Goal: Transaction & Acquisition: Purchase product/service

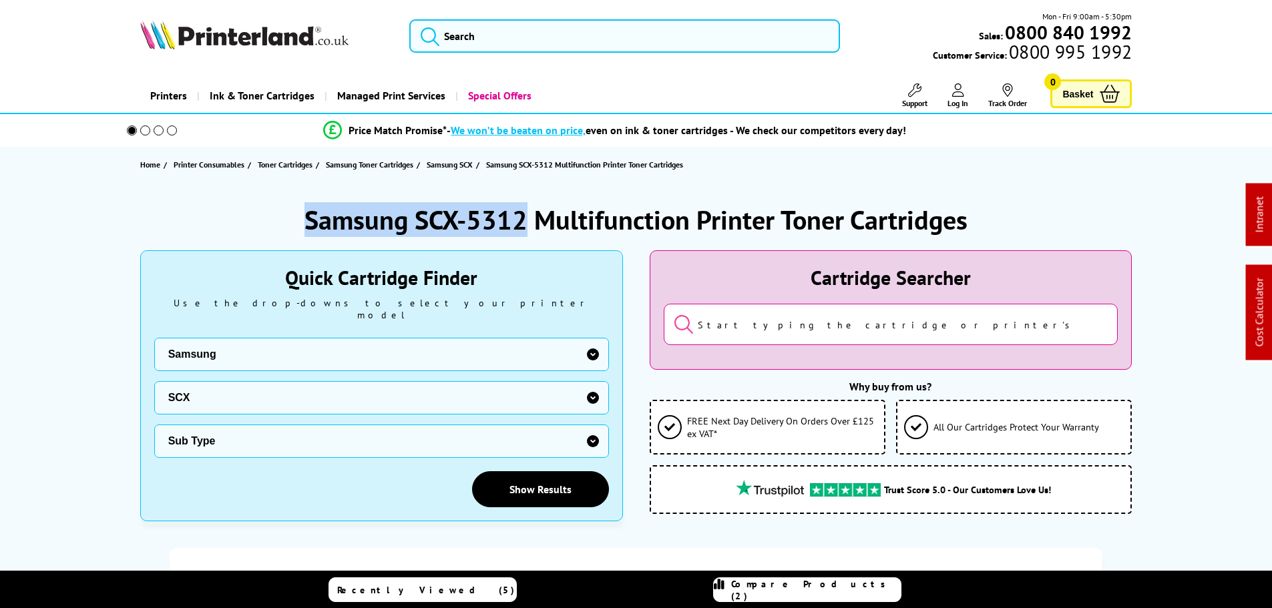
drag, startPoint x: 527, startPoint y: 216, endPoint x: 282, endPoint y: 219, distance: 244.4
click at [282, 219] on div "Samsung SCX-5312 Multifunction Printer Toner Cartridges" at bounding box center [636, 219] width 992 height 35
copy h1 "Samsung SCX-5312"
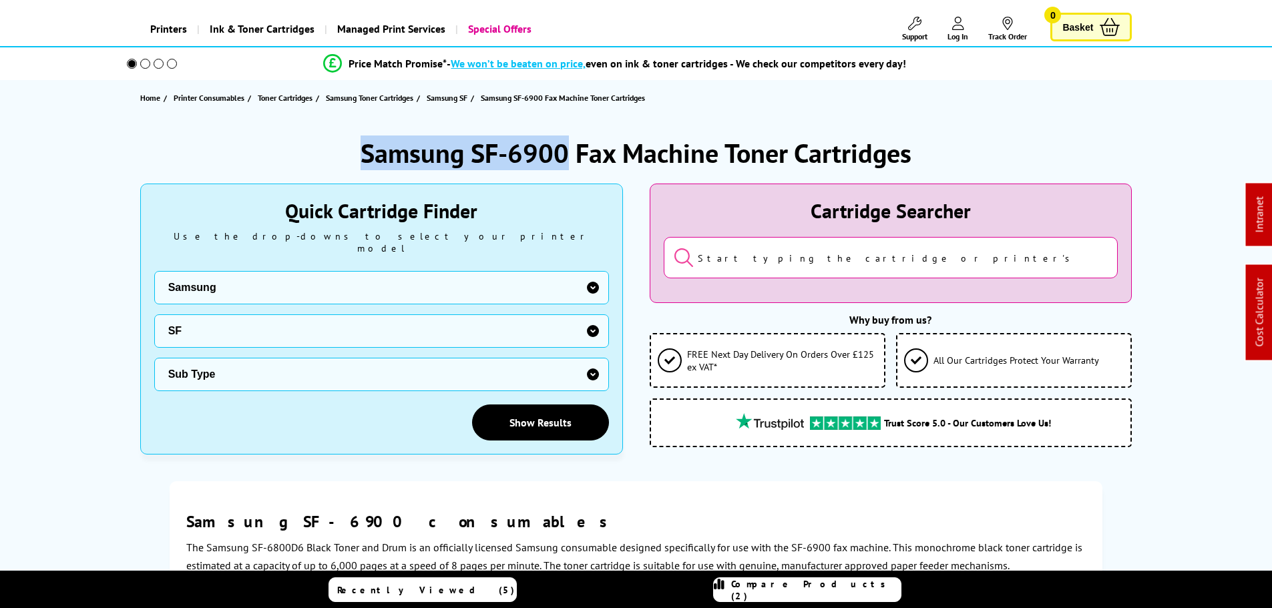
drag, startPoint x: 566, startPoint y: 154, endPoint x: 340, endPoint y: 157, distance: 225.7
click at [335, 156] on div "Samsung SF-6900 Fax Machine Toner Cartridges" at bounding box center [636, 153] width 992 height 35
copy h1 "Samsung SF-6900"
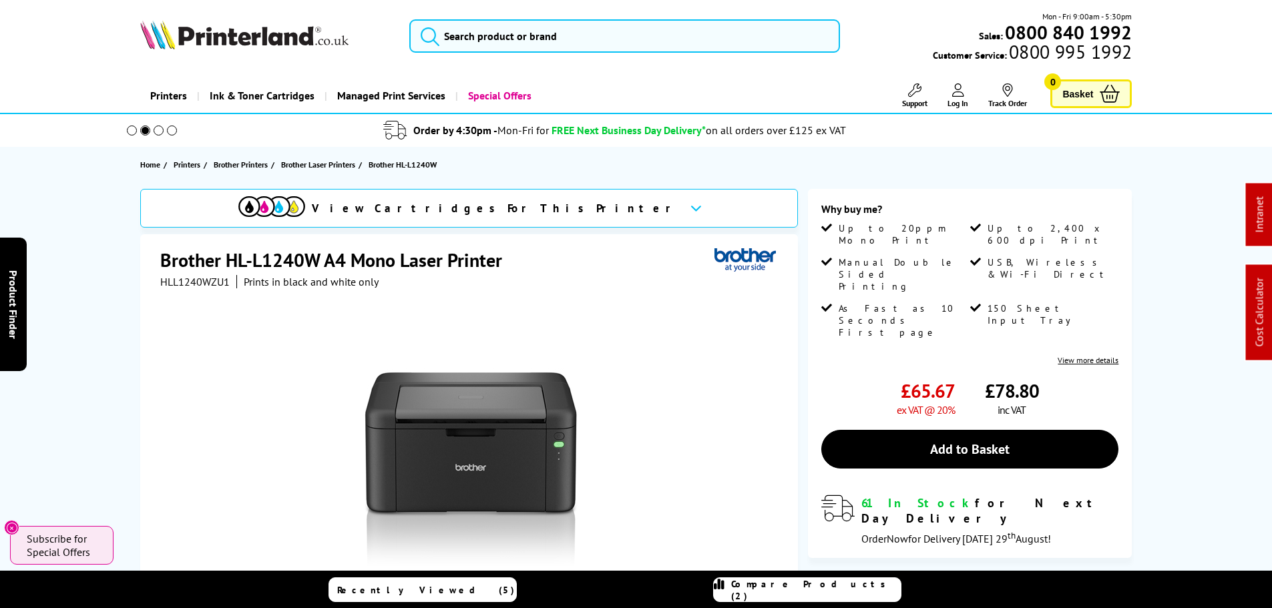
click at [164, 97] on link "Printers" at bounding box center [168, 96] width 57 height 34
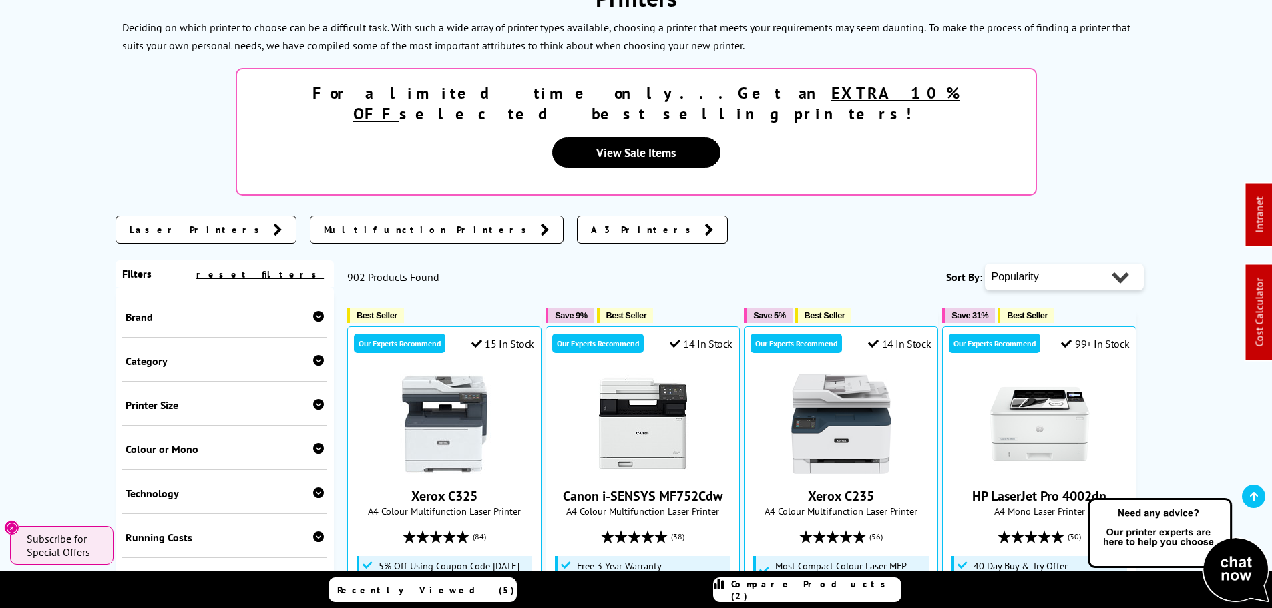
click at [161, 382] on div "Printer Size A2 A3 A4" at bounding box center [225, 404] width 206 height 44
click at [160, 399] on div "Printer Size" at bounding box center [225, 405] width 199 height 13
click at [159, 355] on div "Category" at bounding box center [225, 361] width 199 height 13
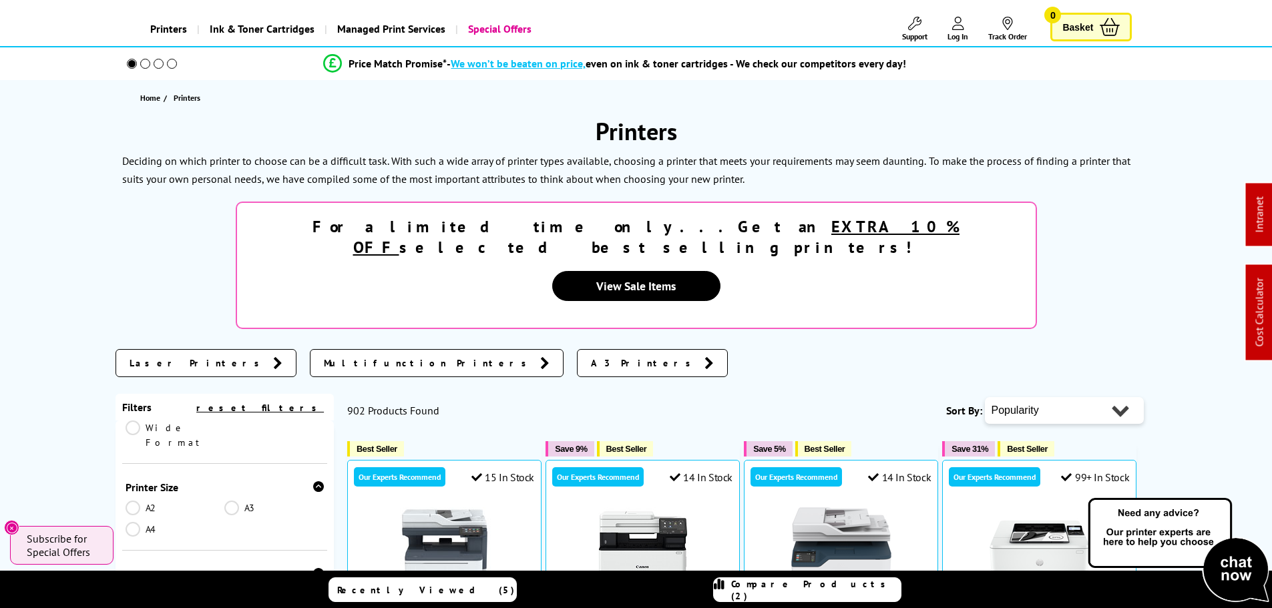
scroll to position [200, 0]
click at [197, 548] on div "Colour or Mono" at bounding box center [225, 554] width 199 height 13
click at [228, 568] on link "Mono" at bounding box center [274, 575] width 100 height 15
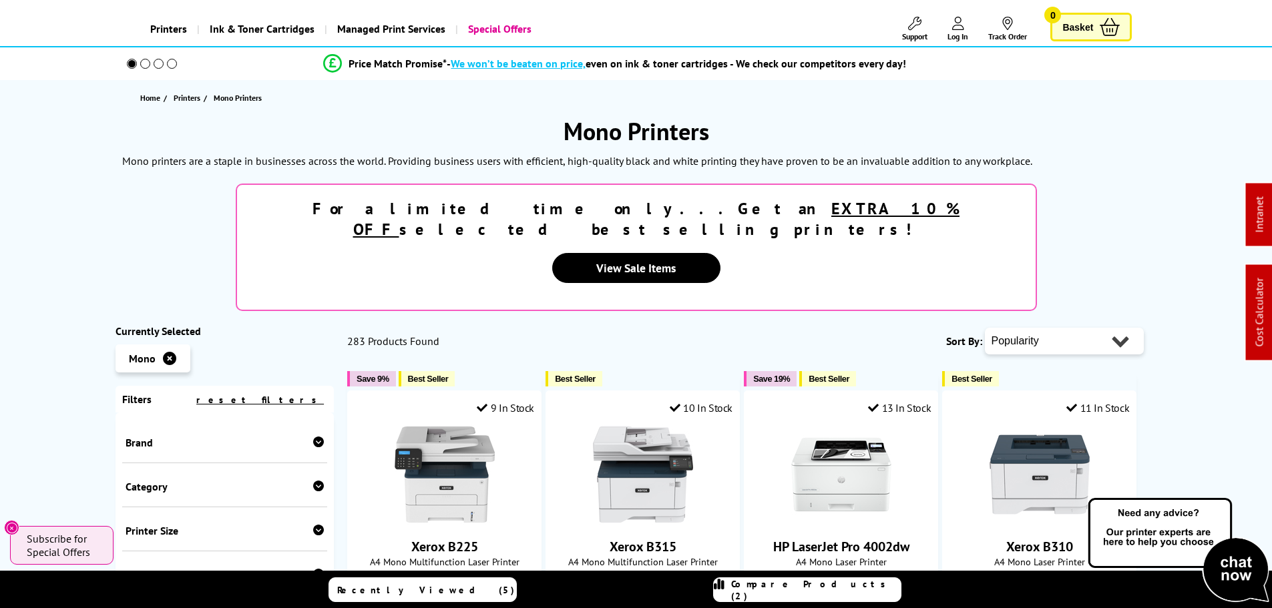
scroll to position [222, 0]
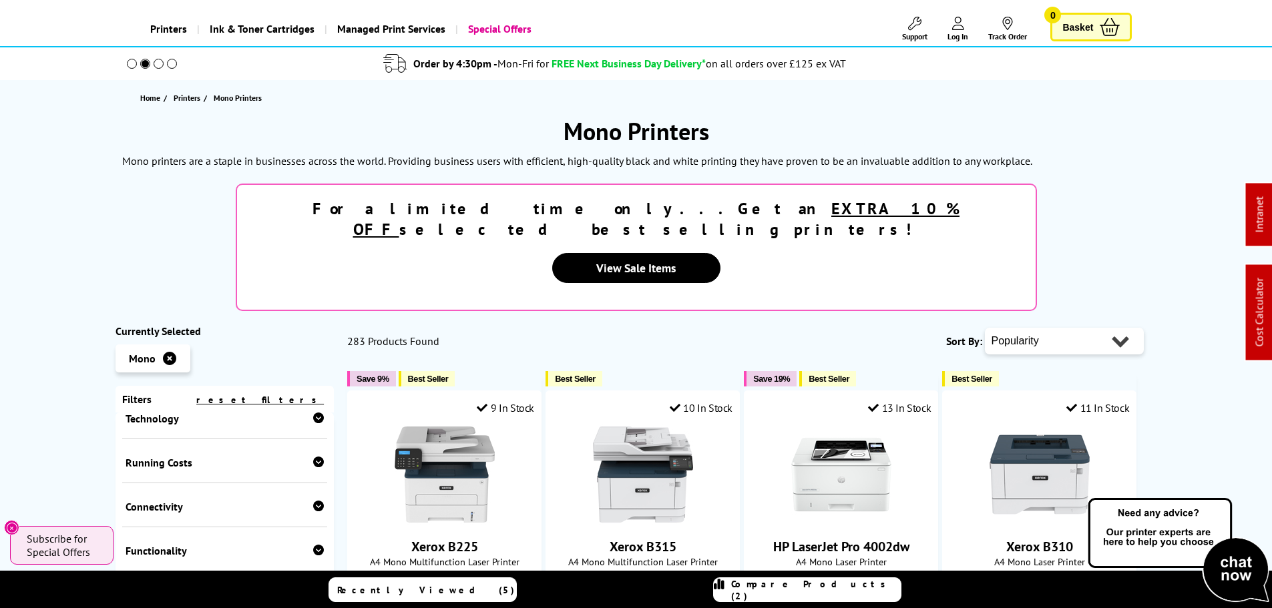
click at [171, 544] on div "Functionality" at bounding box center [225, 550] width 199 height 13
click at [185, 483] on div "Connectivity USB Network Wireless Wi-Fi Direct Parallel Airprint Mopria Bluetoo…" at bounding box center [225, 505] width 206 height 44
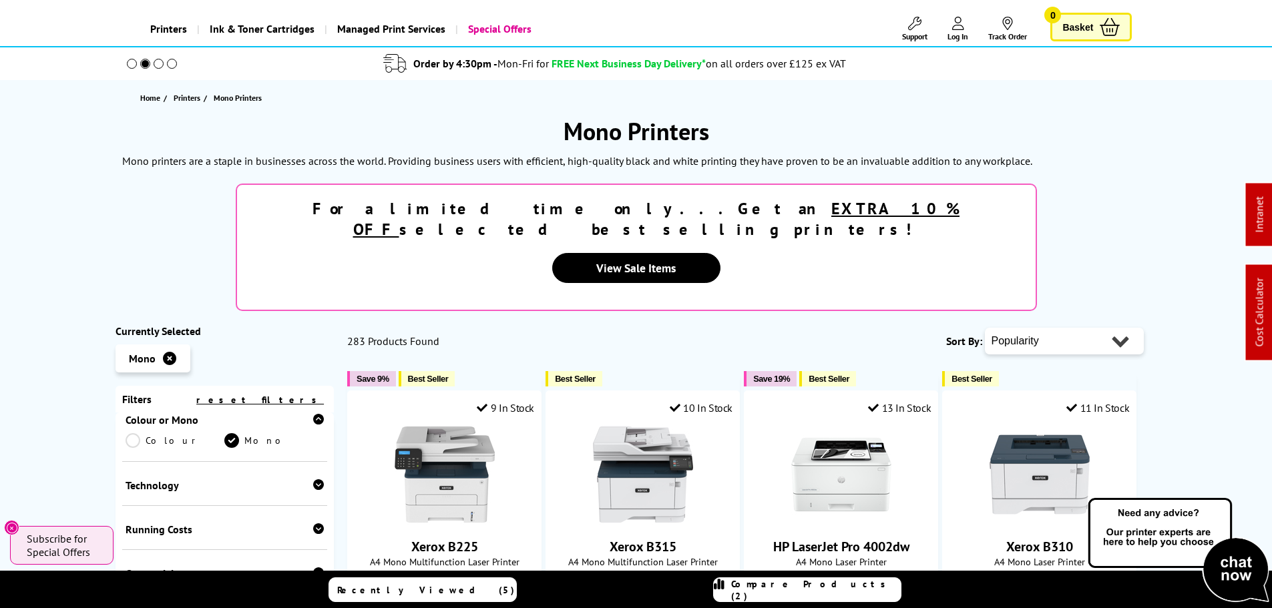
click at [162, 462] on div "Technology Laser Inkjet" at bounding box center [225, 484] width 206 height 44
click at [163, 479] on div "Technology" at bounding box center [225, 485] width 199 height 13
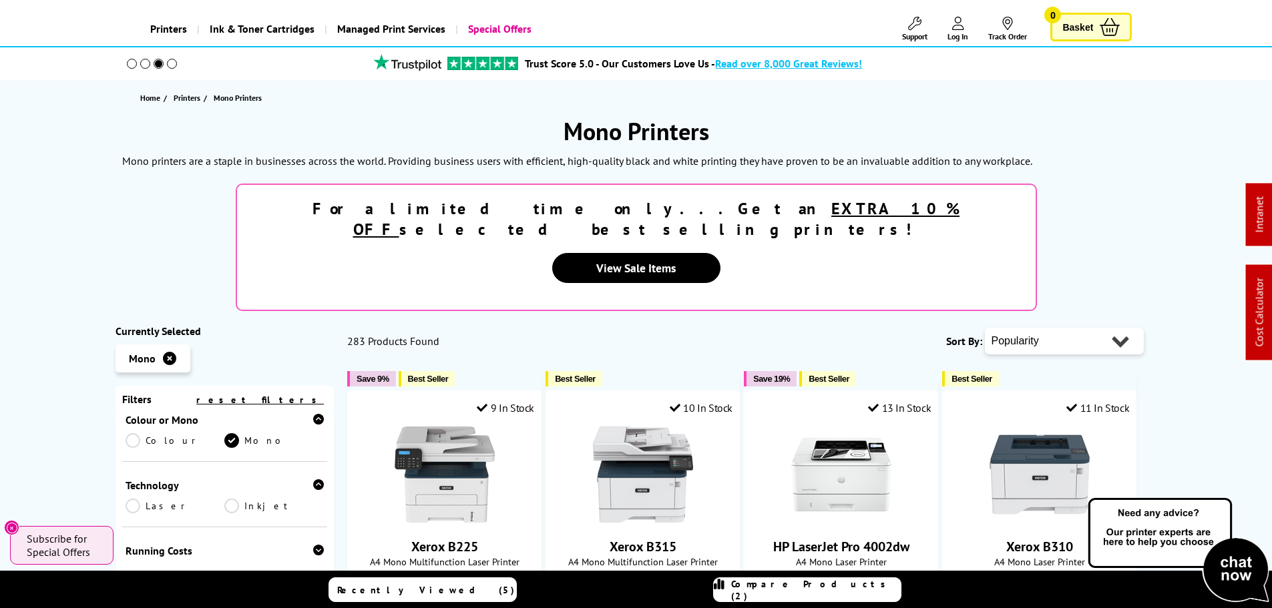
click at [130, 499] on link "Laser" at bounding box center [176, 506] width 100 height 15
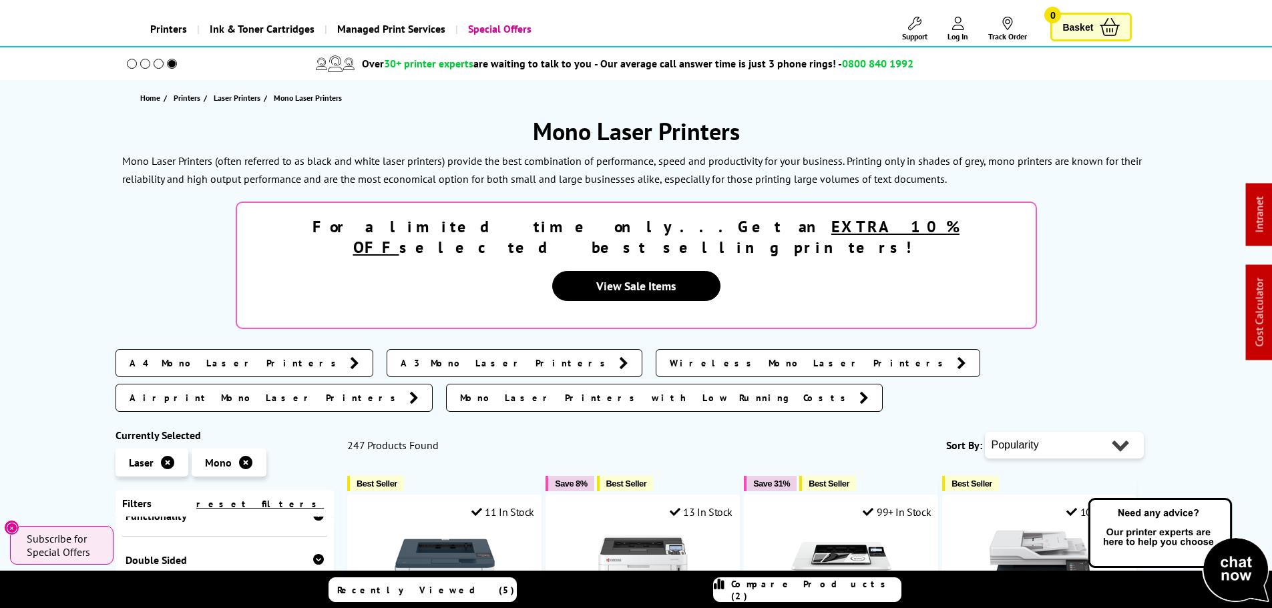
scroll to position [413, 0]
click at [169, 566] on div "Compatibility" at bounding box center [225, 572] width 199 height 13
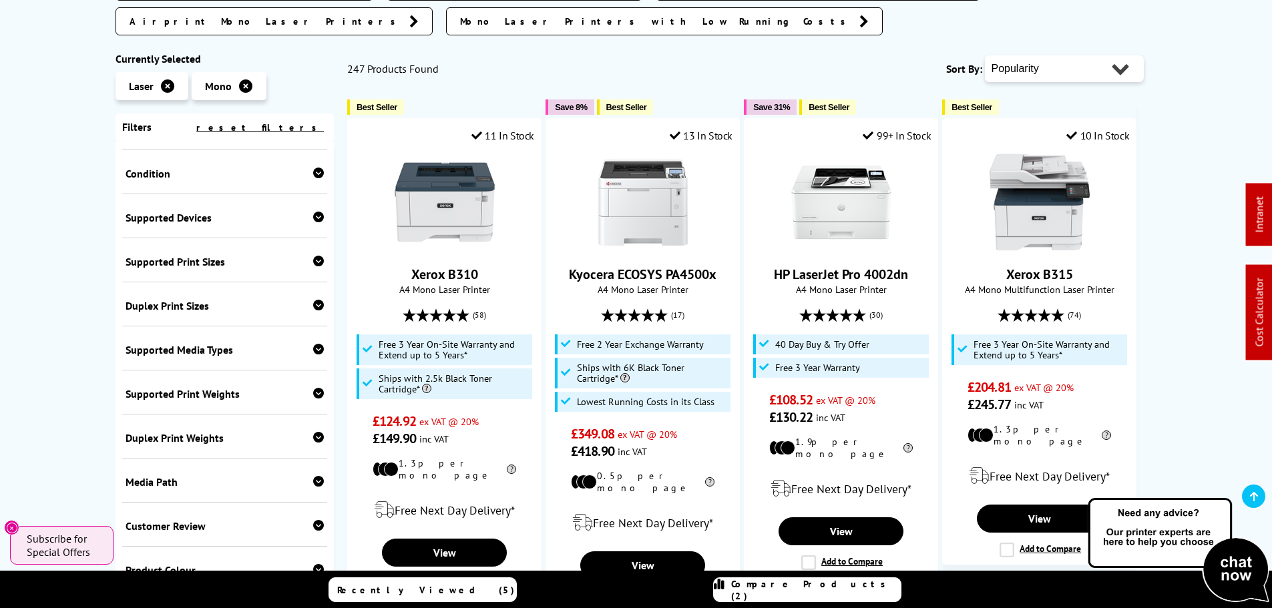
scroll to position [534, 0]
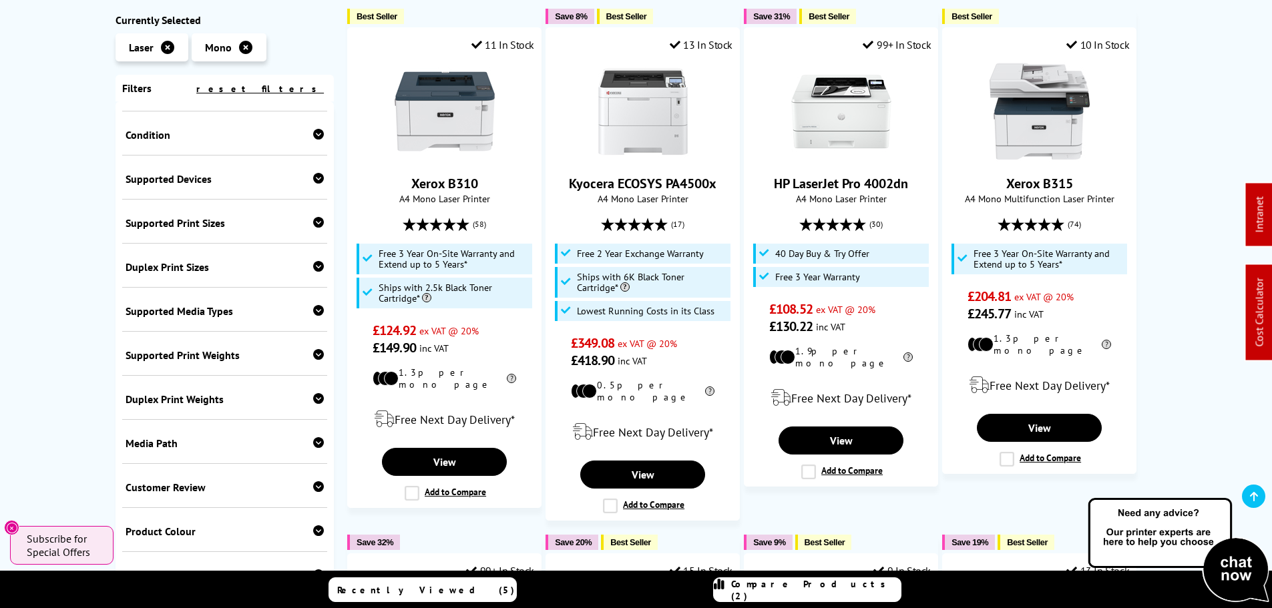
click at [186, 182] on div "Supported Devices" at bounding box center [225, 178] width 199 height 13
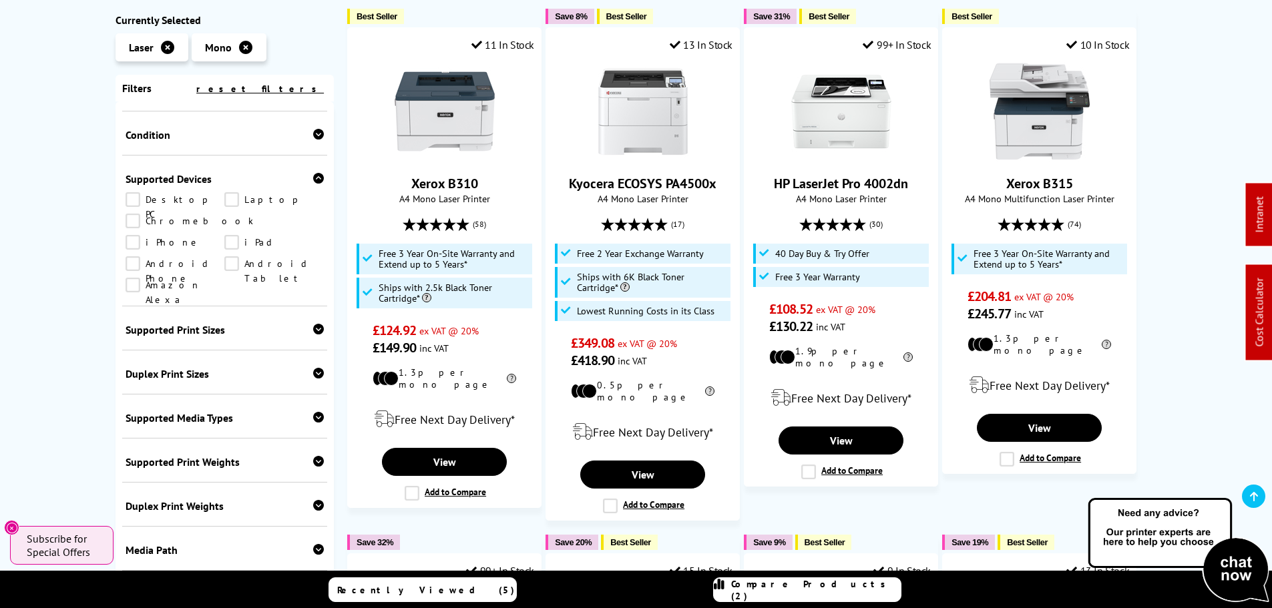
click at [225, 235] on link "iPhone" at bounding box center [176, 242] width 100 height 15
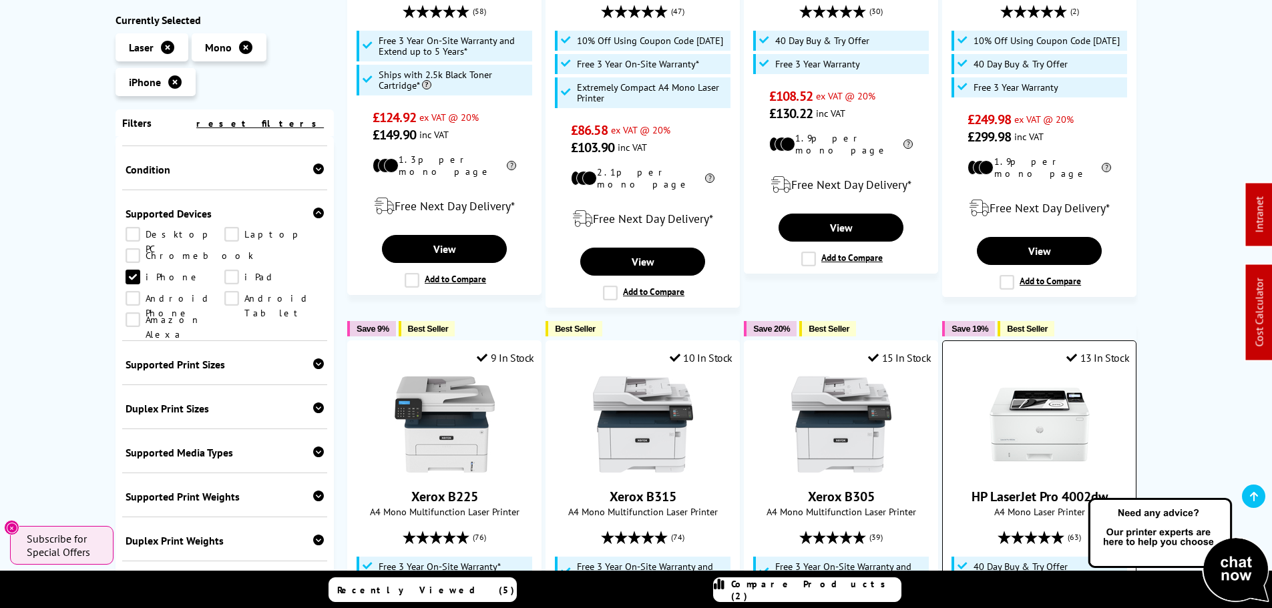
scroll to position [334, 0]
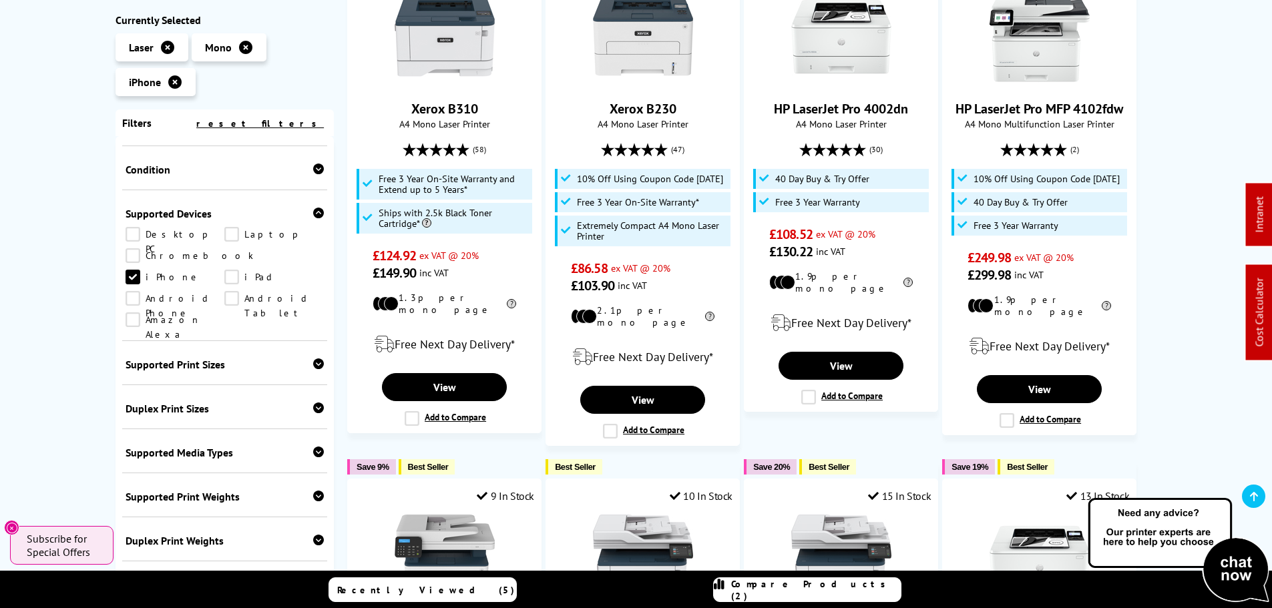
click at [225, 270] on link "iPhone" at bounding box center [176, 277] width 100 height 15
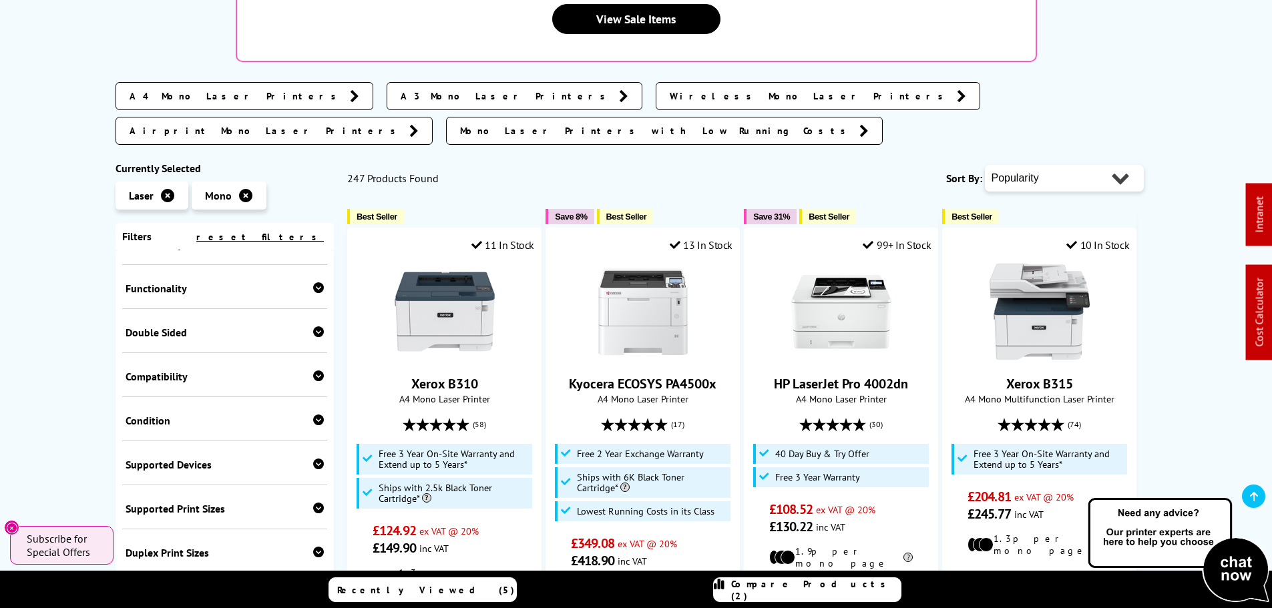
scroll to position [280, 0]
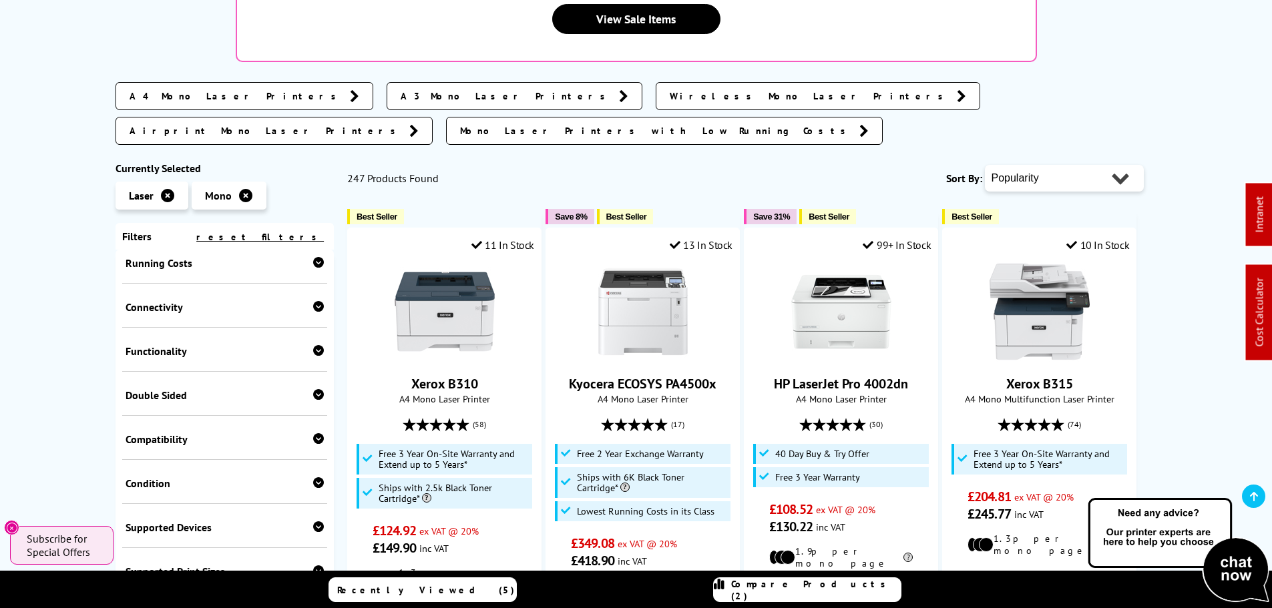
click at [176, 284] on div "Connectivity USB Network Wireless Wi-Fi Direct Parallel Airprint Mopria Bluetoo…" at bounding box center [225, 306] width 206 height 44
click at [174, 301] on div "Connectivity" at bounding box center [225, 307] width 199 height 13
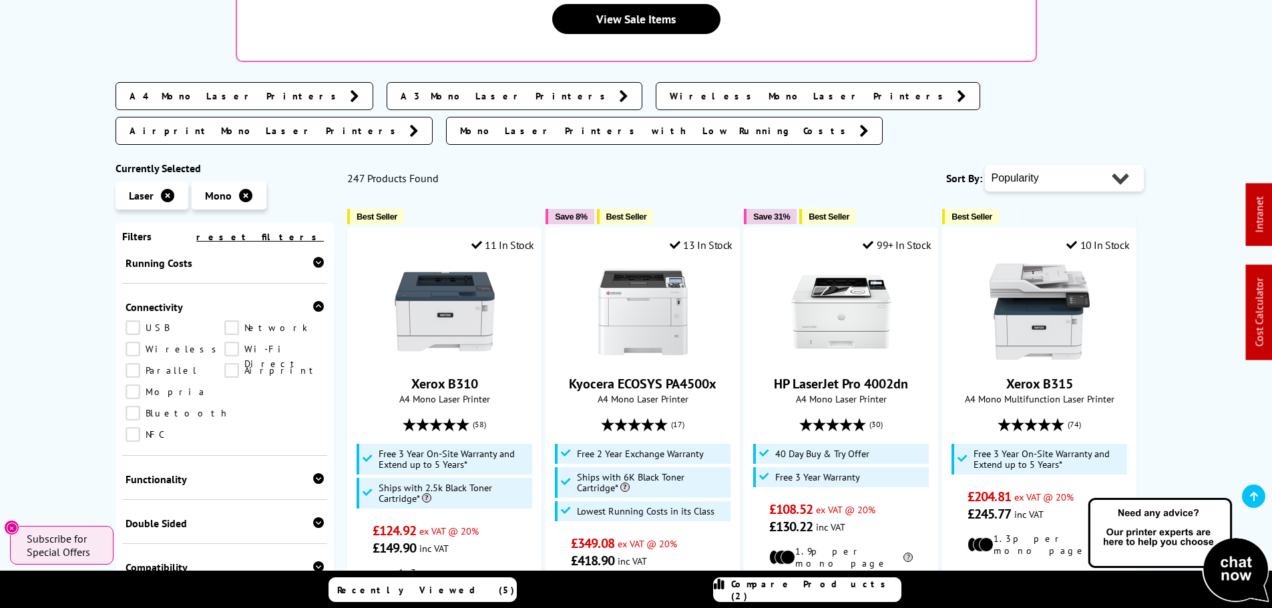
click at [226, 363] on link "Airprint" at bounding box center [274, 370] width 100 height 15
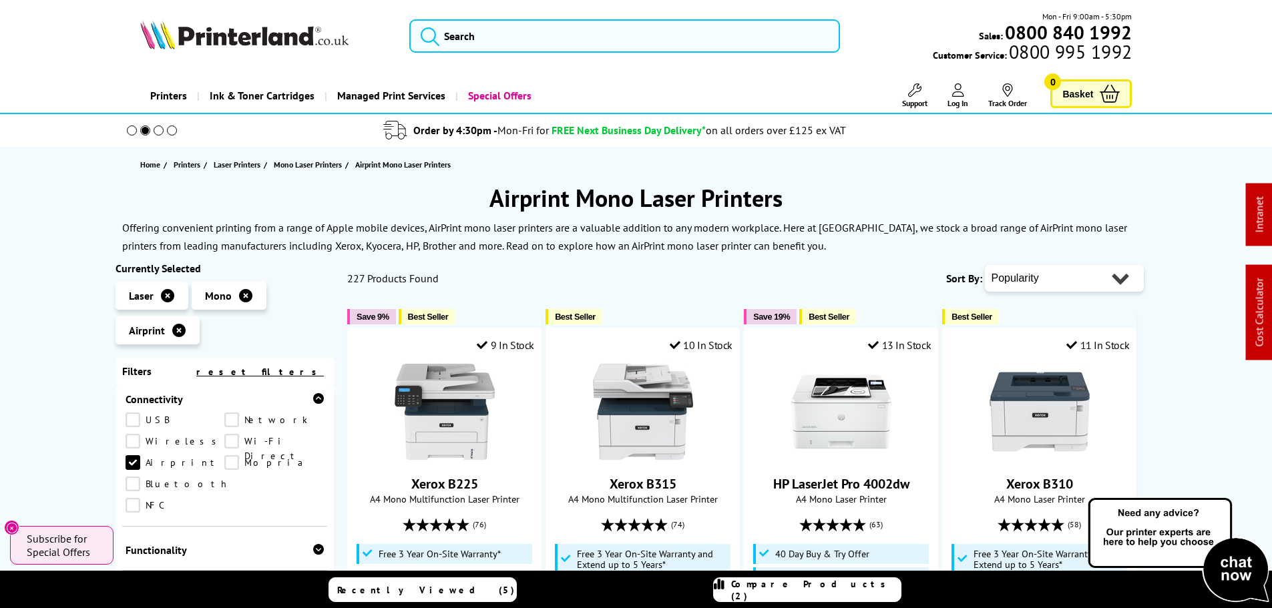
drag, startPoint x: 1087, startPoint y: 274, endPoint x: 1088, endPoint y: 305, distance: 30.1
click at [1087, 274] on select "Popularity Rating Price - Low to High Price - High to Low Running Costs - Low t…" at bounding box center [1064, 278] width 159 height 27
click at [1080, 281] on select "Popularity Rating Price - Low to High Price - High to Low Running Costs - Low t…" at bounding box center [1064, 278] width 159 height 27
select select "Price Ascending"
click at [985, 265] on select "Popularity Rating Price - Low to High Price - High to Low Running Costs - Low t…" at bounding box center [1064, 278] width 159 height 27
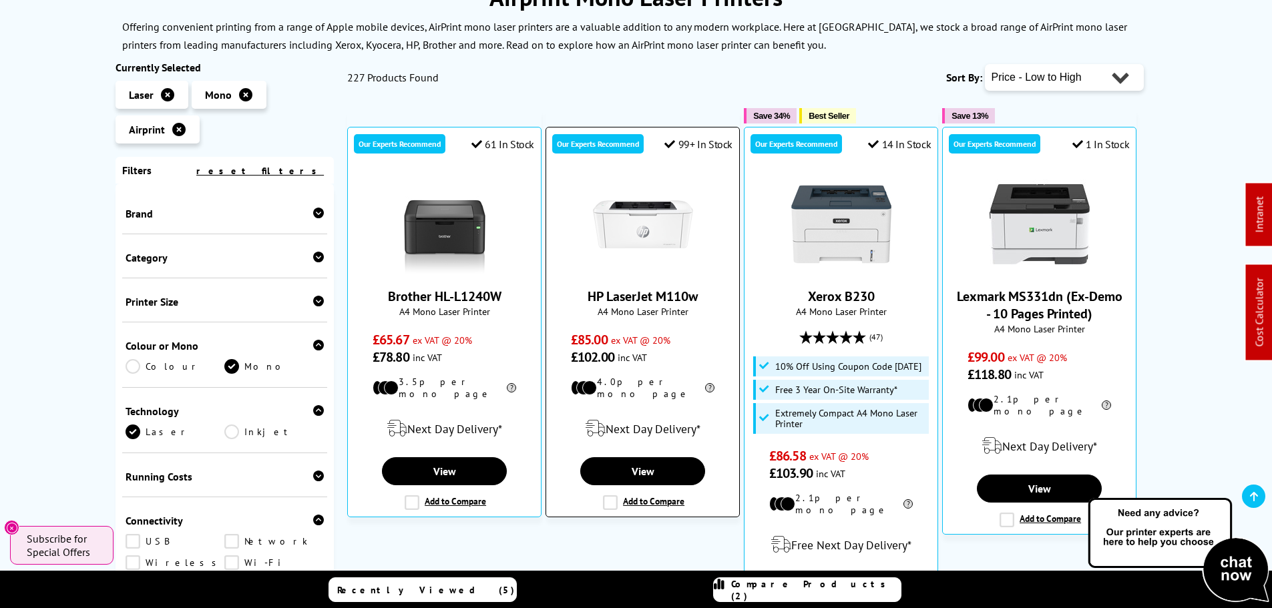
scroll to position [200, 0]
